Goal: Task Accomplishment & Management: Use online tool/utility

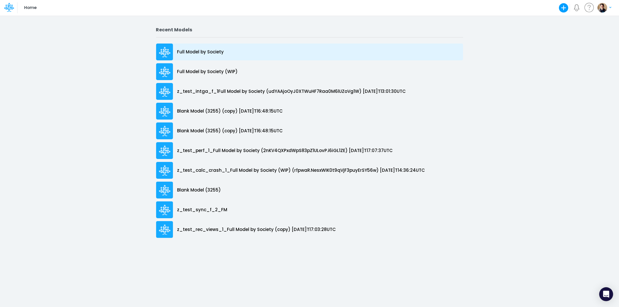
click at [203, 47] on div "Full Model by Society" at bounding box center [309, 51] width 307 height 17
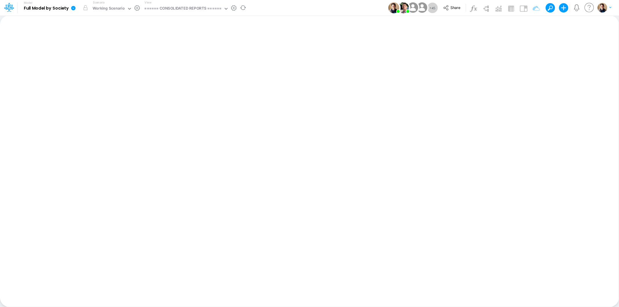
click at [73, 9] on icon at bounding box center [73, 8] width 4 height 4
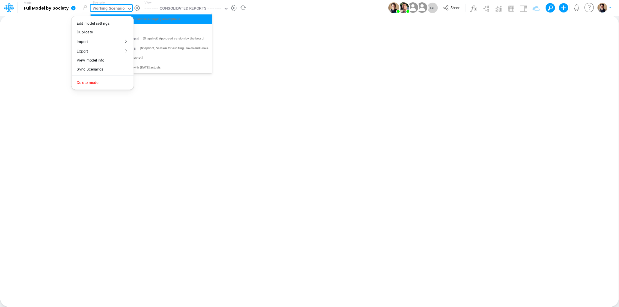
click at [114, 7] on div "Working Scenario" at bounding box center [109, 9] width 32 height 7
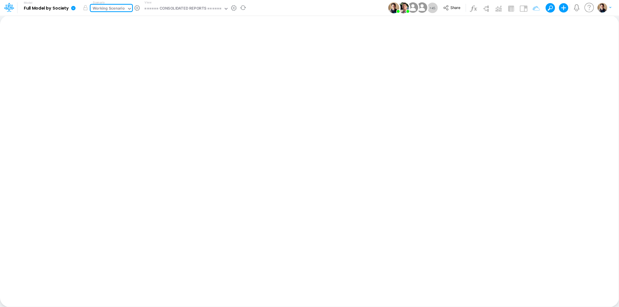
click at [114, 7] on div "Working Scenario" at bounding box center [109, 9] width 32 height 7
click at [73, 7] on icon at bounding box center [73, 8] width 4 height 4
click at [108, 57] on button "View model info" at bounding box center [102, 60] width 62 height 9
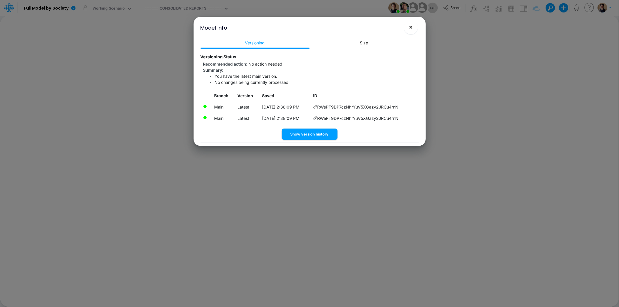
click at [411, 25] on span "×" at bounding box center [411, 26] width 4 height 7
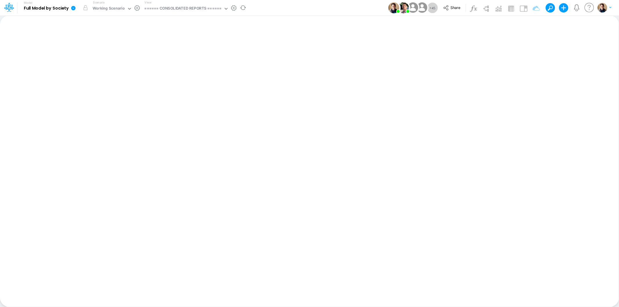
click at [72, 9] on icon at bounding box center [73, 8] width 4 height 4
click at [92, 30] on button "Duplicate" at bounding box center [102, 32] width 62 height 9
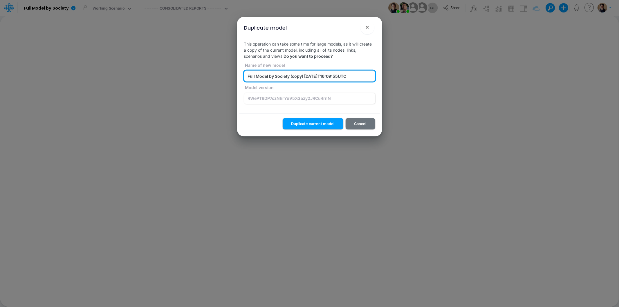
click at [296, 76] on input "Full Model by Society (copy) [DATE]T16:09:55UTC" at bounding box center [309, 75] width 131 height 11
type input "Full Model by Society (WS Scenario 2)"
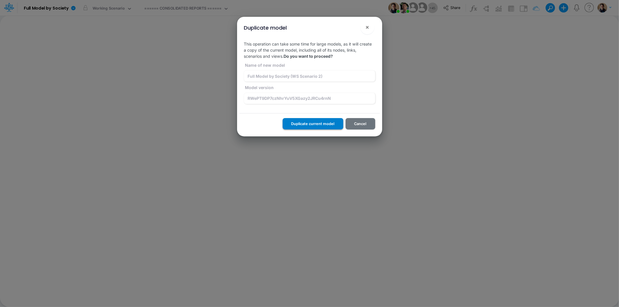
click at [309, 122] on button "Duplicate current model" at bounding box center [312, 123] width 61 height 11
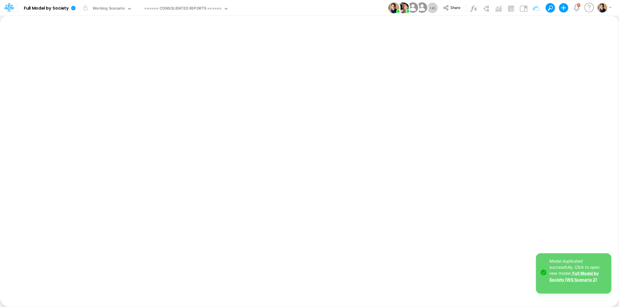
click at [587, 272] on link "Full Model by Society (WS Scenario 2)" at bounding box center [573, 276] width 49 height 11
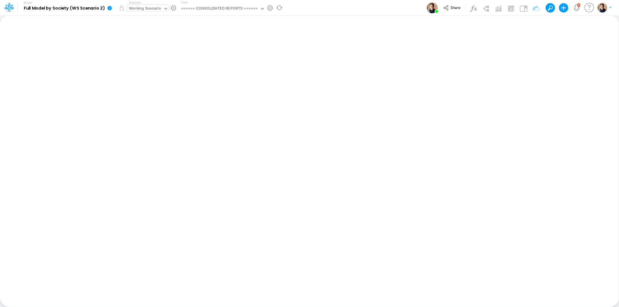
click at [149, 8] on div "Working Scenario" at bounding box center [145, 9] width 32 height 7
